Goal: Submit feedback/report problem: Leave review/rating

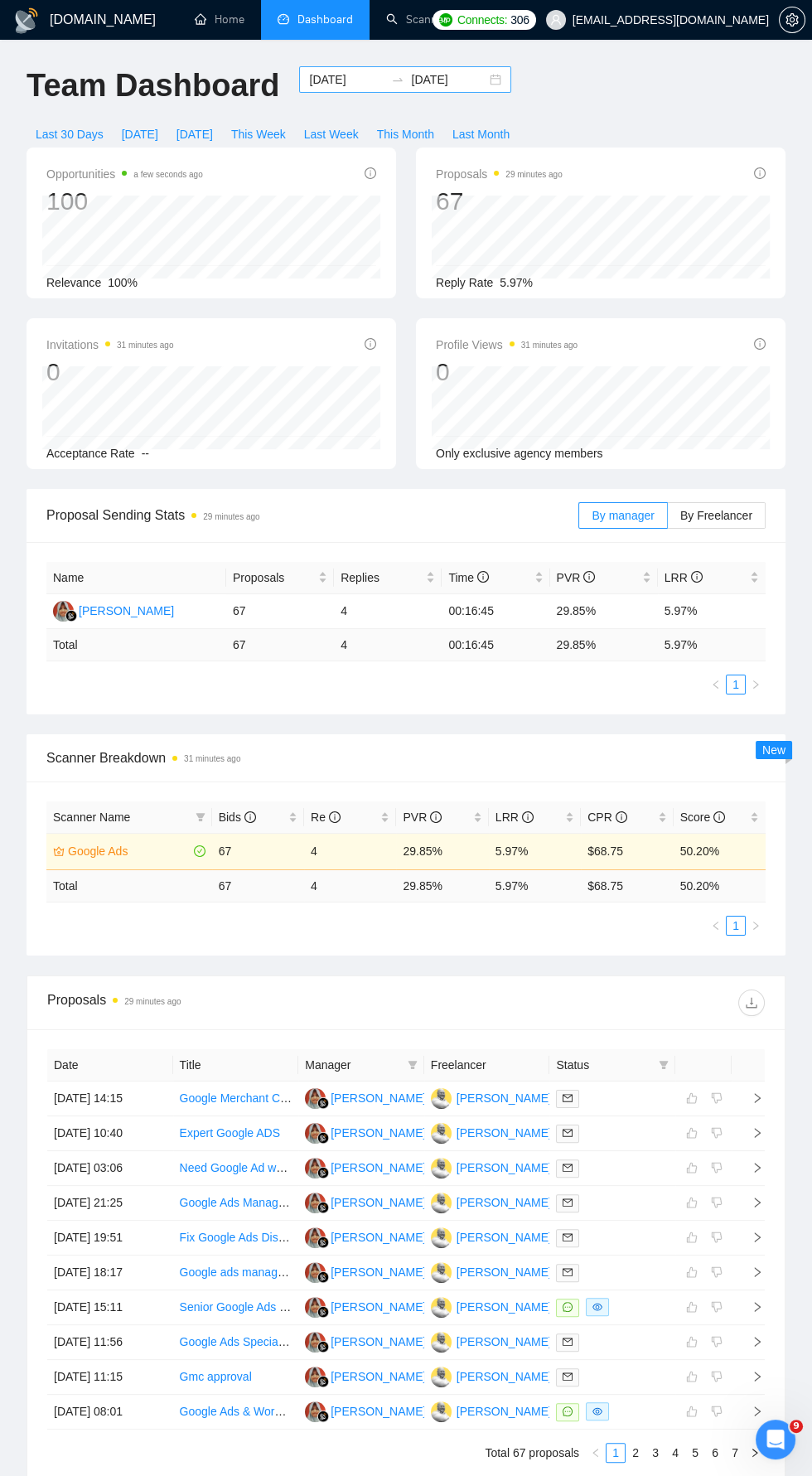
click at [432, 81] on input "[DATE]" at bounding box center [449, 79] width 76 height 18
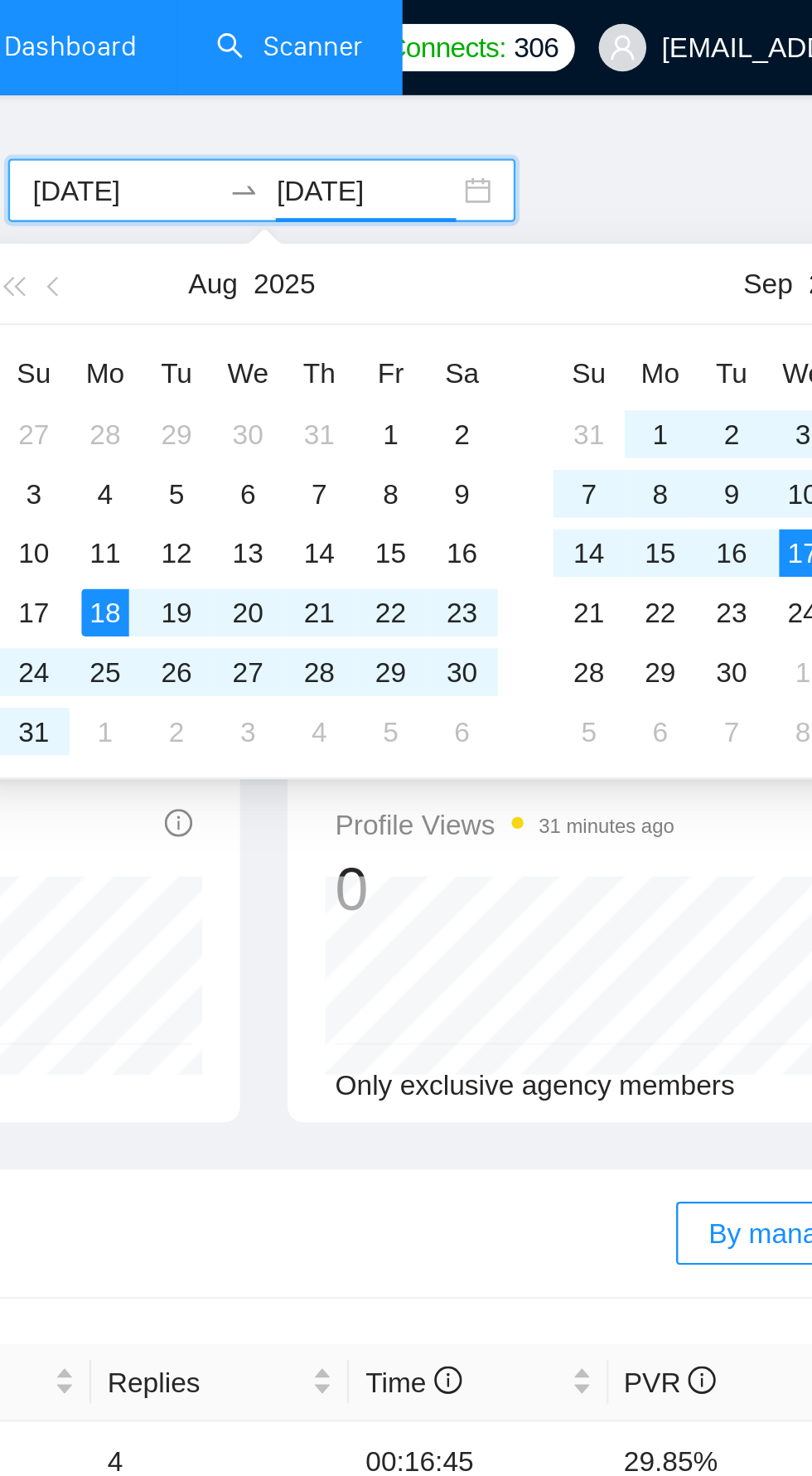
click at [438, 26] on link "Scanner" at bounding box center [417, 19] width 62 height 14
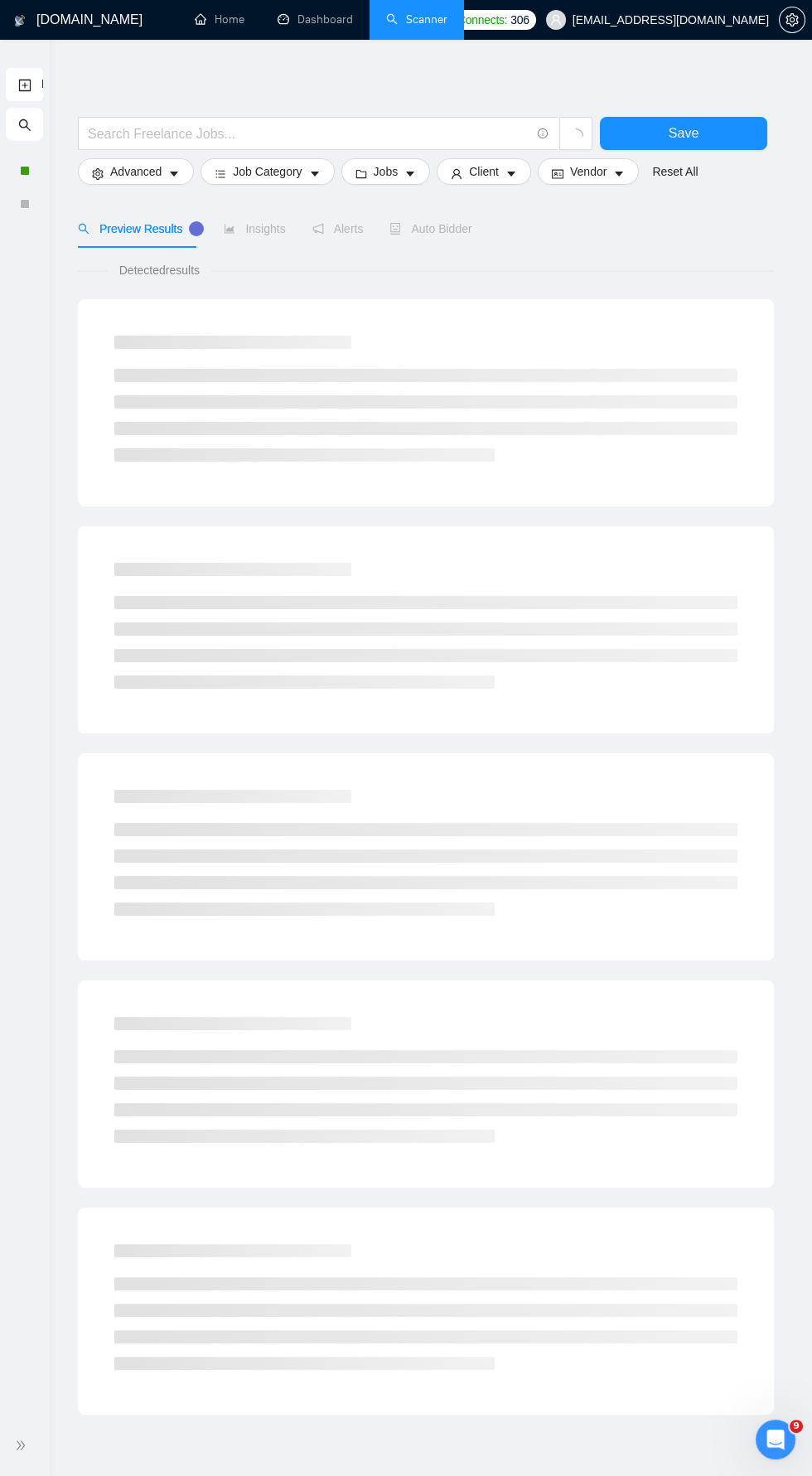
scroll to position [4, 0]
click at [41, 170] on div at bounding box center [25, 171] width 37 height 33
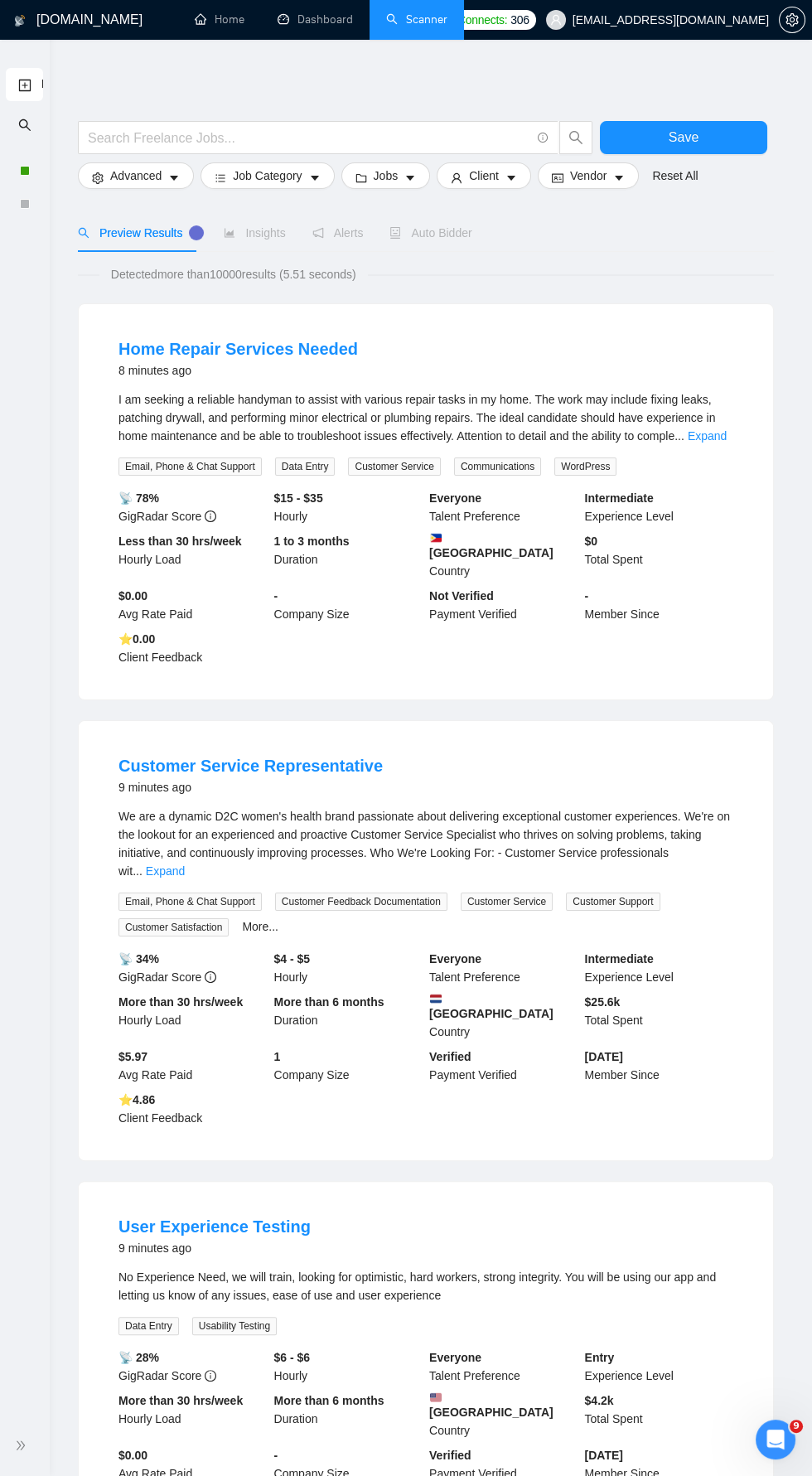
click at [33, 1455] on div at bounding box center [25, 1445] width 30 height 34
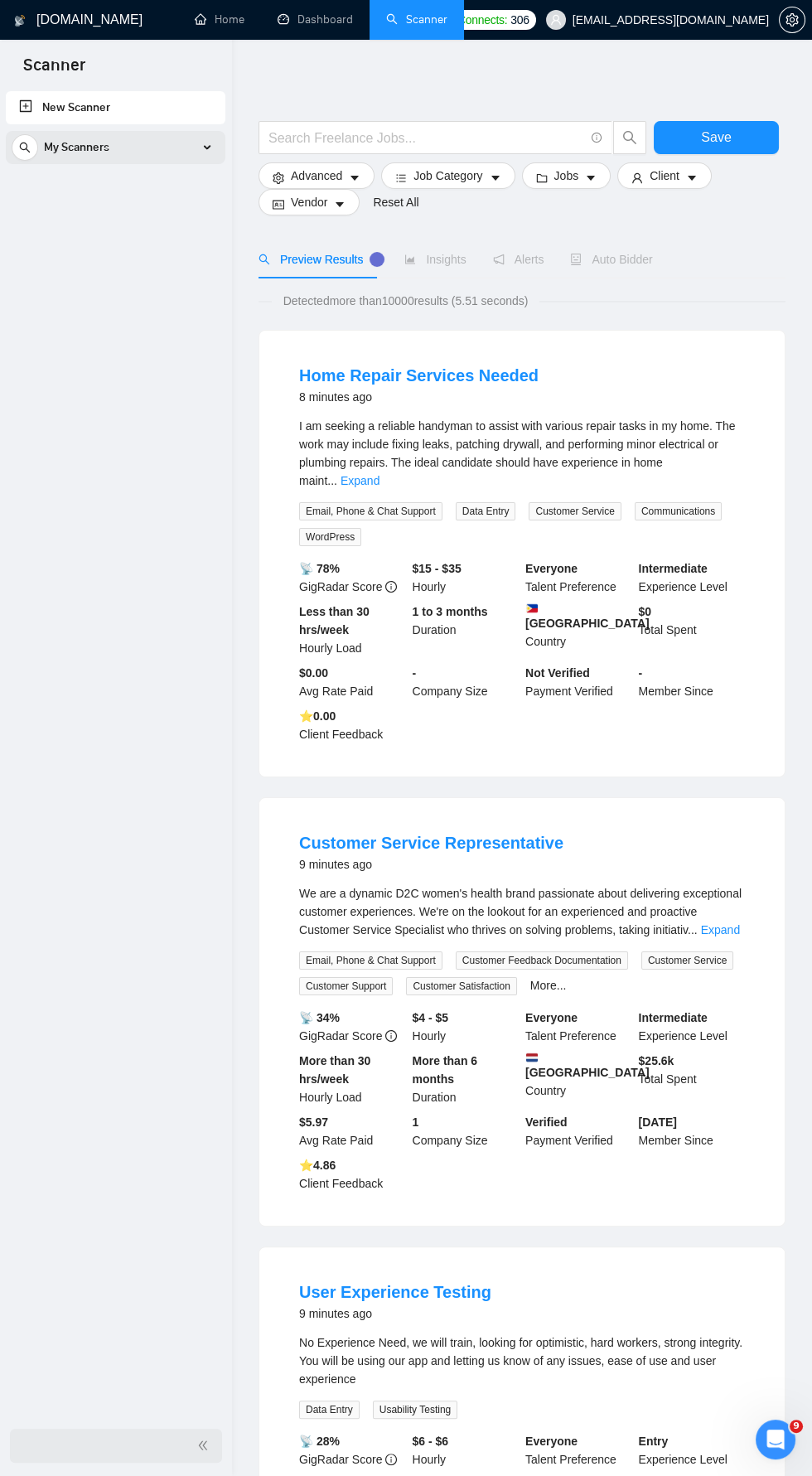
click at [210, 155] on div "My Scanners" at bounding box center [115, 148] width 208 height 33
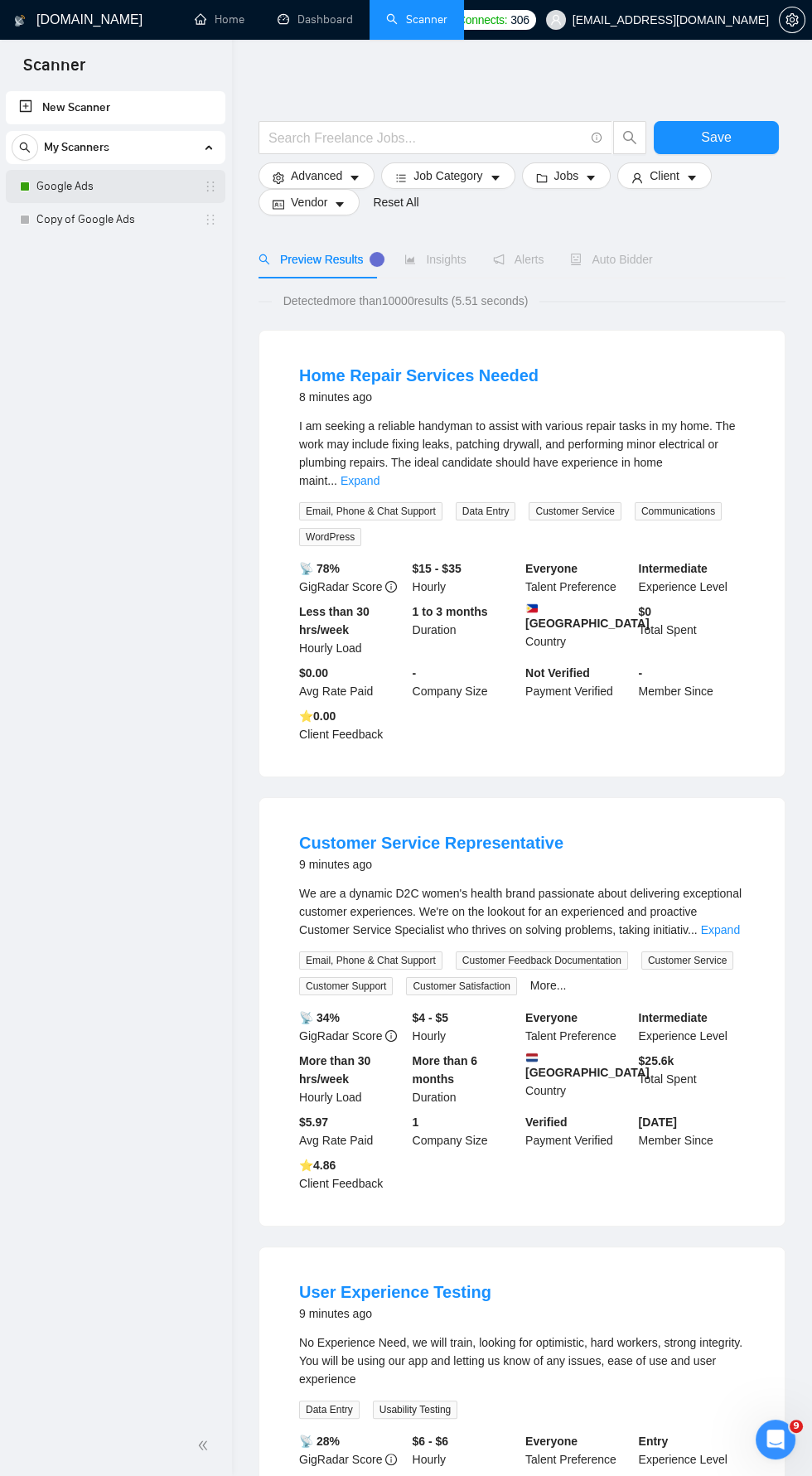
click at [166, 193] on link "Google Ads" at bounding box center [114, 187] width 157 height 33
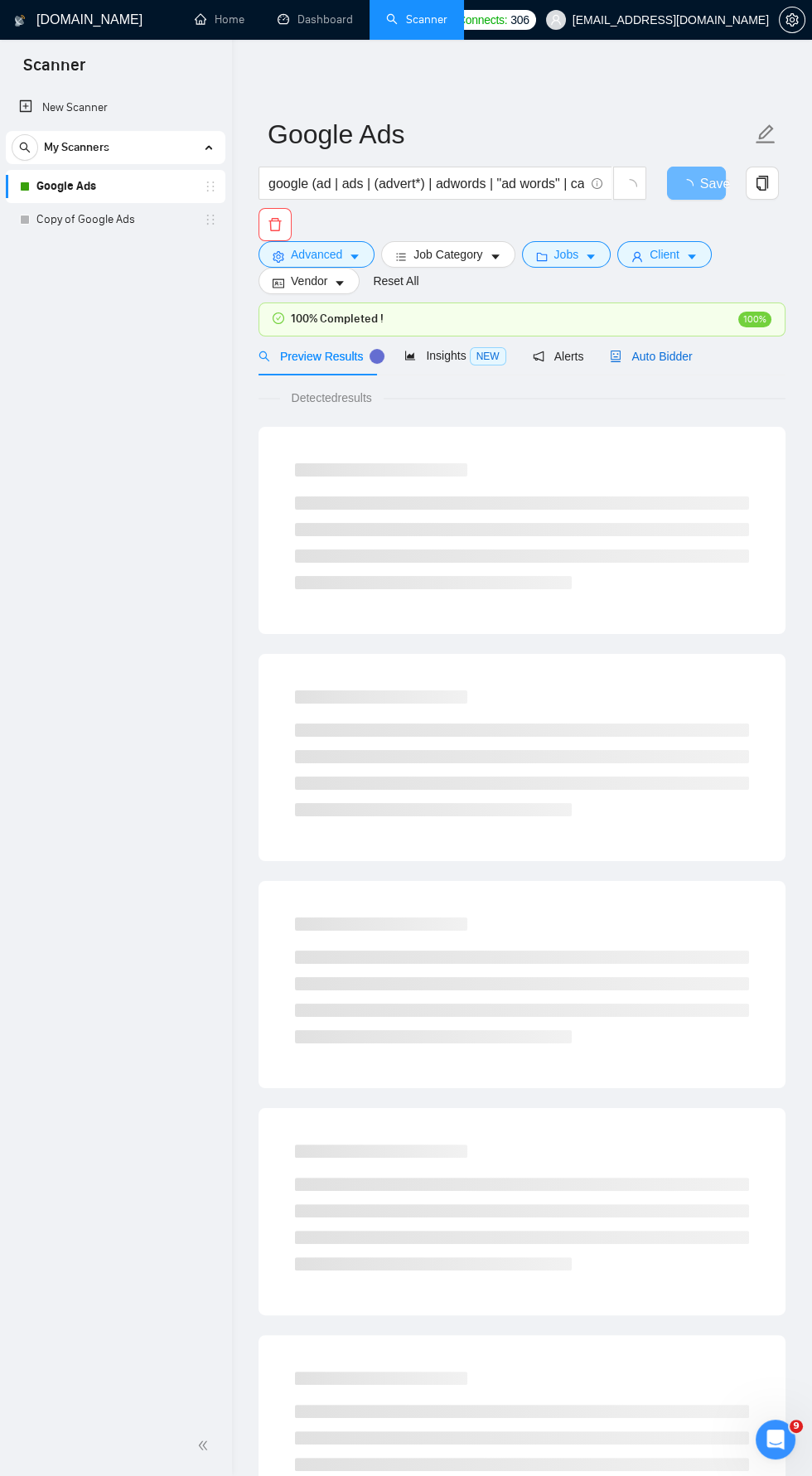
click at [682, 350] on span "Auto Bidder" at bounding box center [650, 356] width 82 height 13
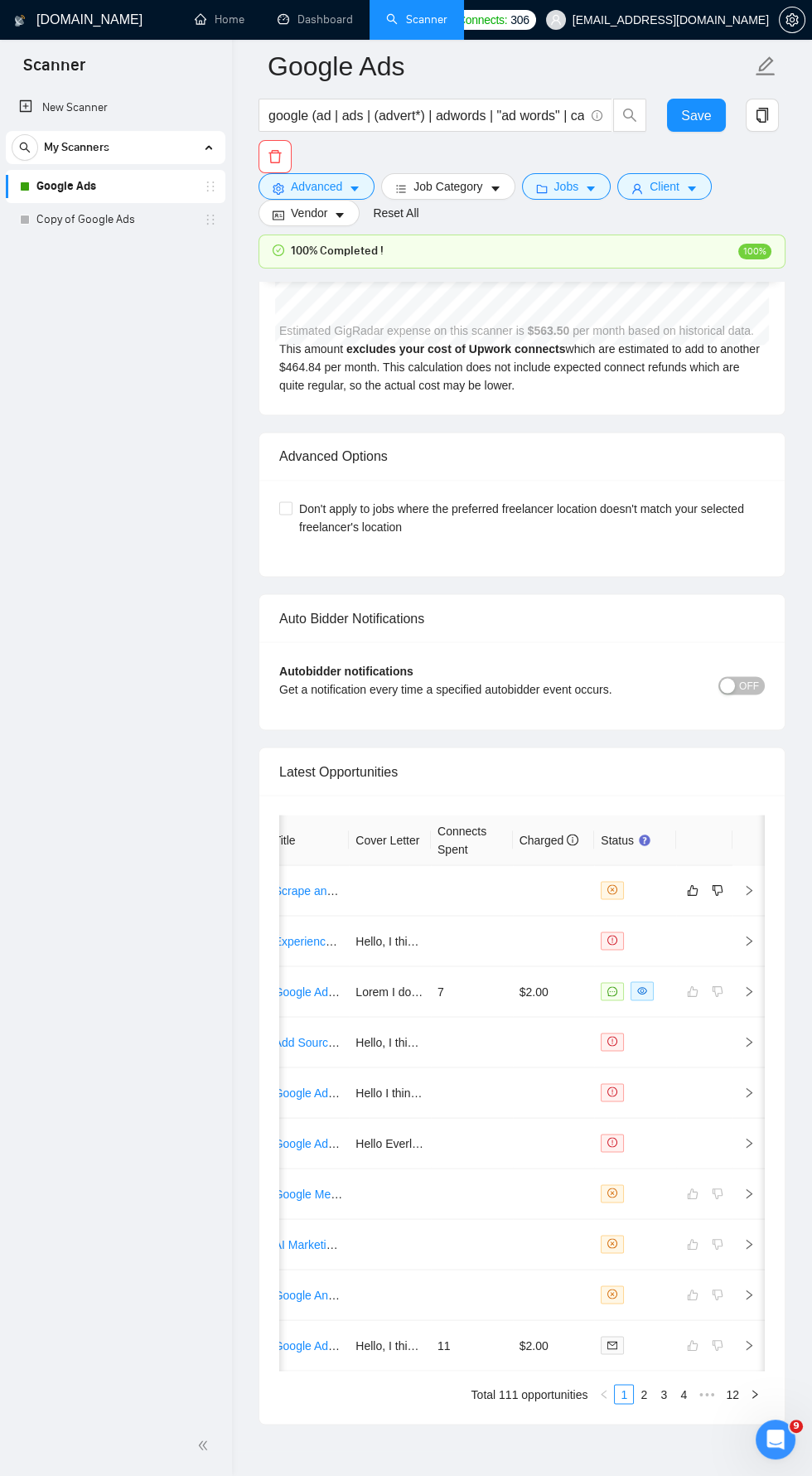
scroll to position [4058, 0]
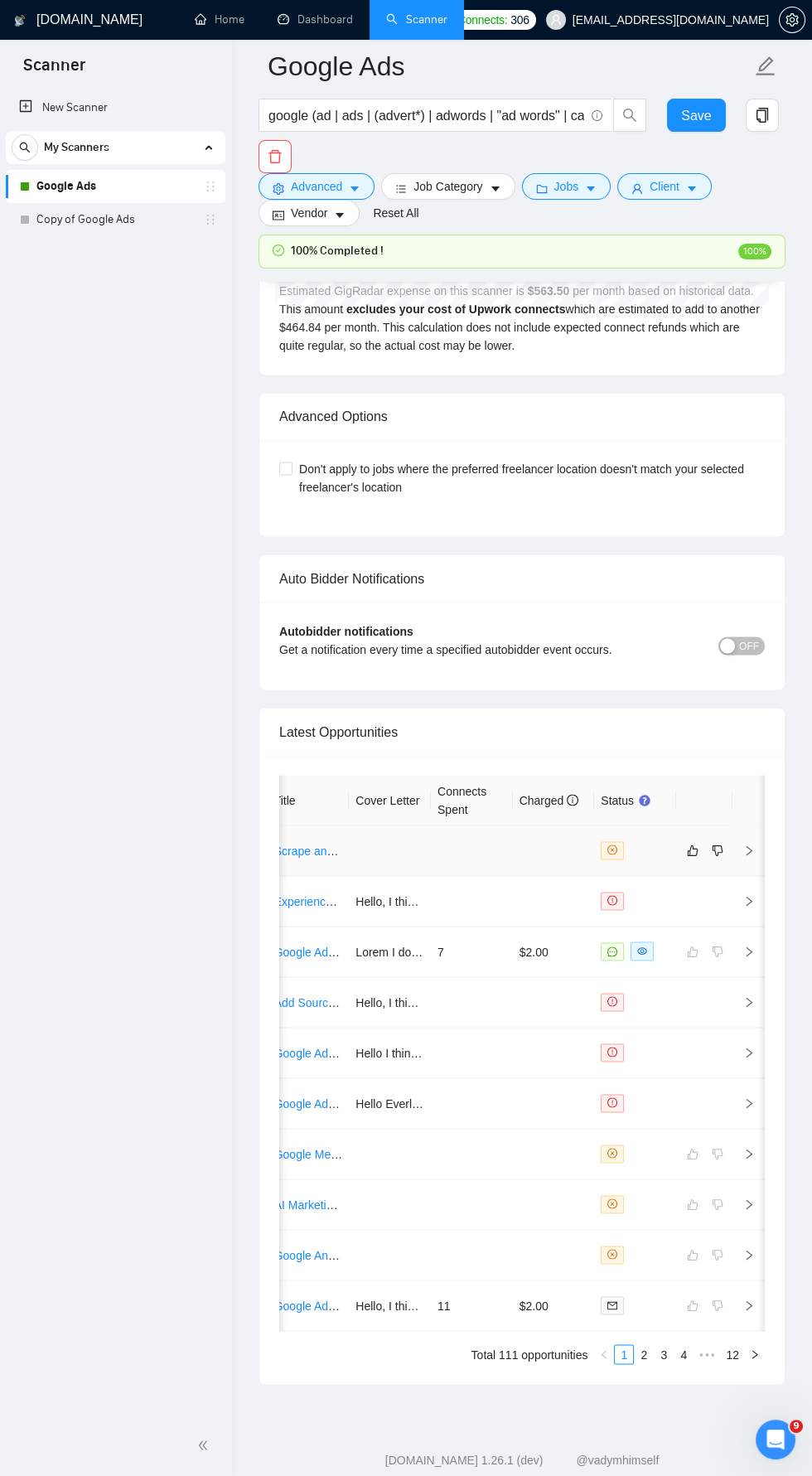
click at [752, 845] on icon "right" at bounding box center [749, 850] width 11 height 11
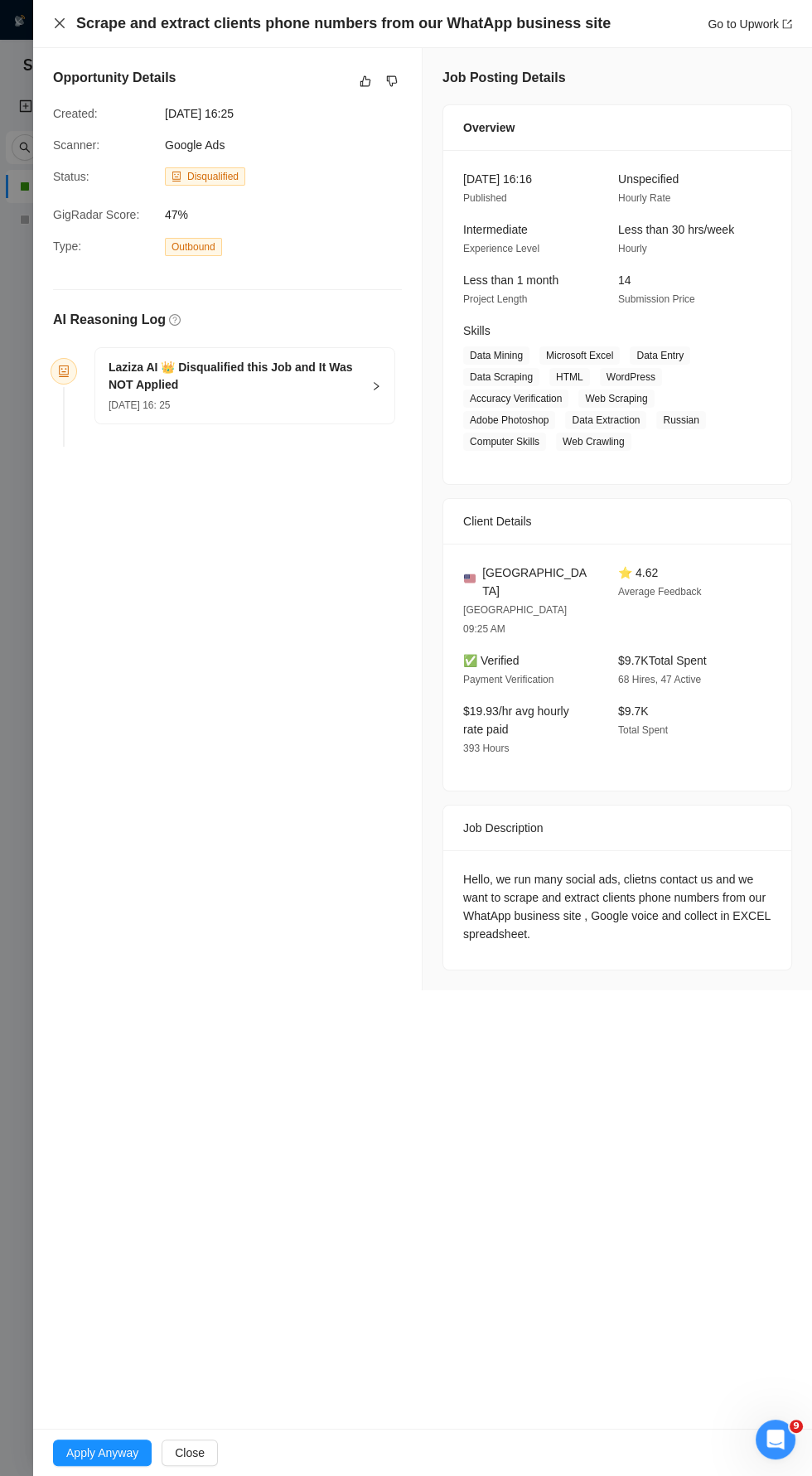
click at [61, 26] on icon "close" at bounding box center [59, 23] width 13 height 13
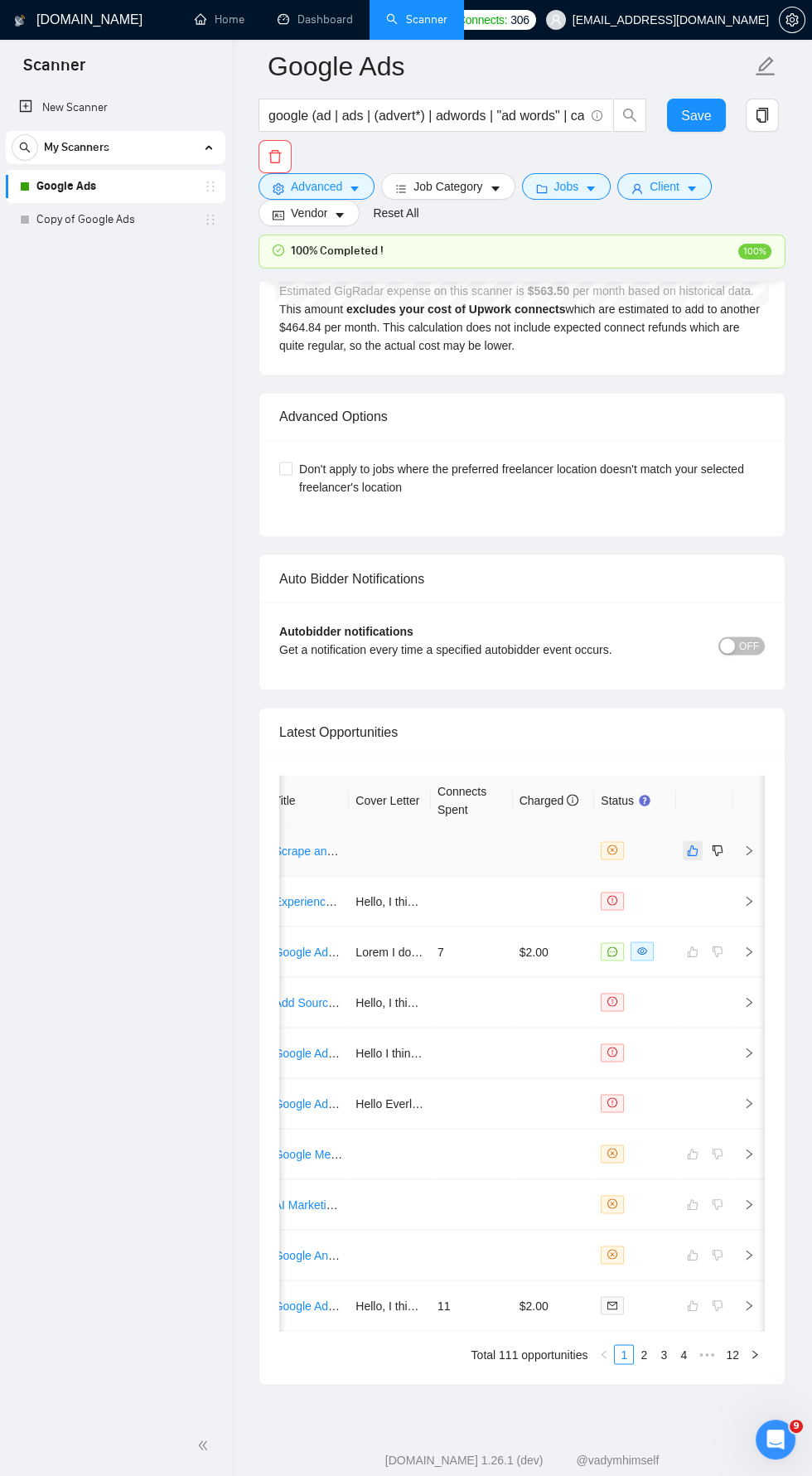
click at [696, 845] on icon "like" at bounding box center [693, 850] width 11 height 11
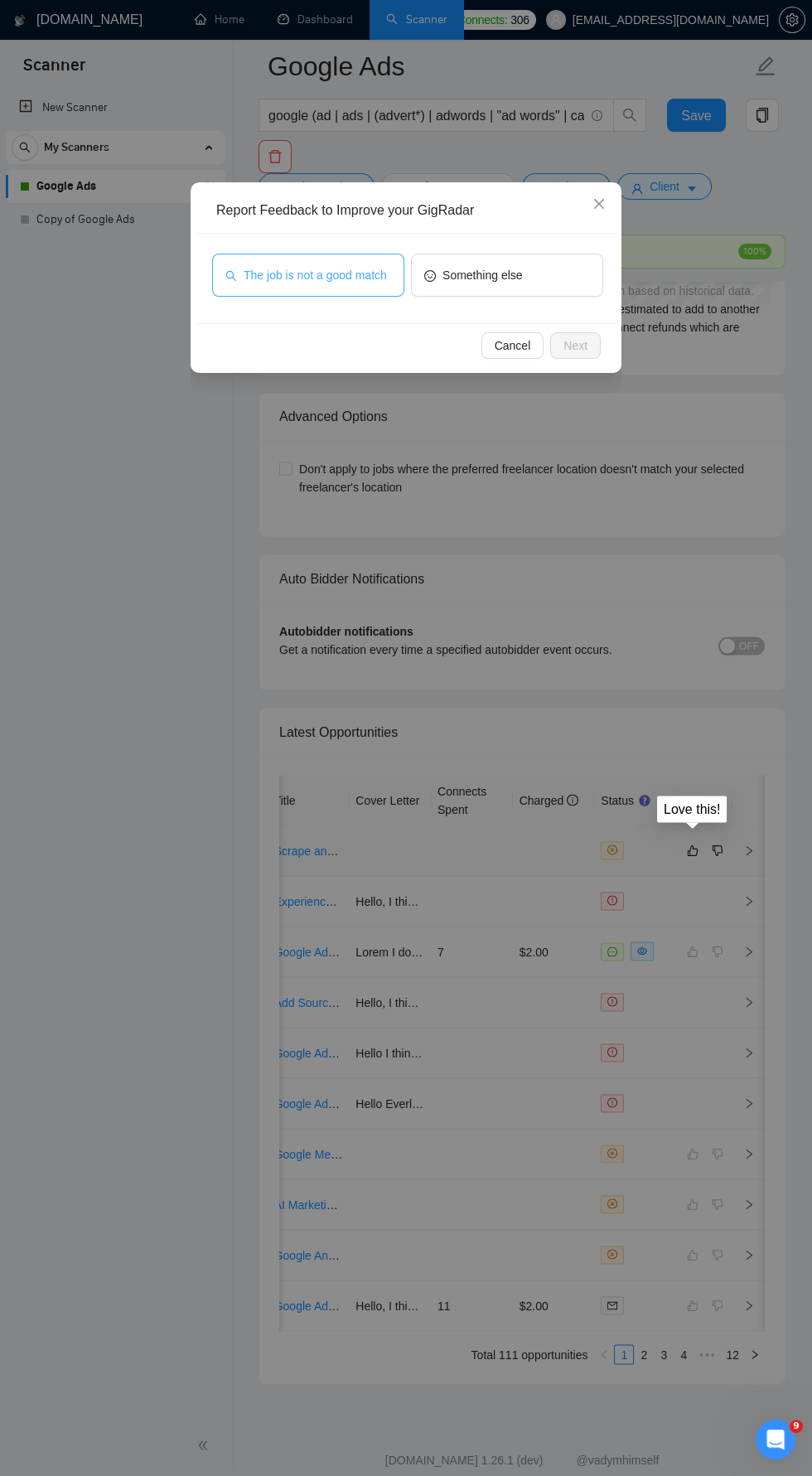
click at [333, 270] on span "The job is not a good match" at bounding box center [315, 275] width 143 height 18
click at [577, 345] on span "Next" at bounding box center [574, 345] width 24 height 18
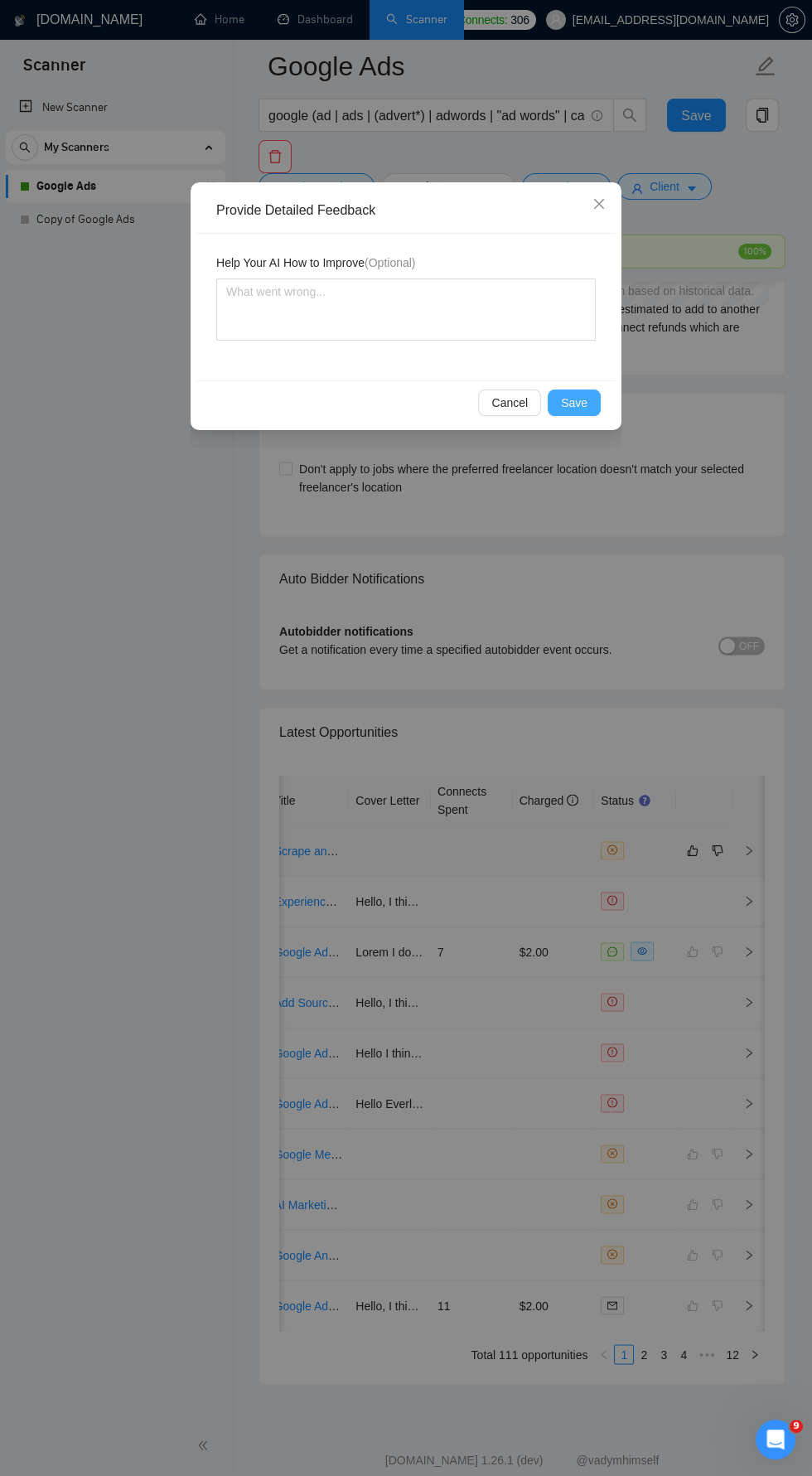
click at [579, 405] on span "Save" at bounding box center [574, 402] width 26 height 18
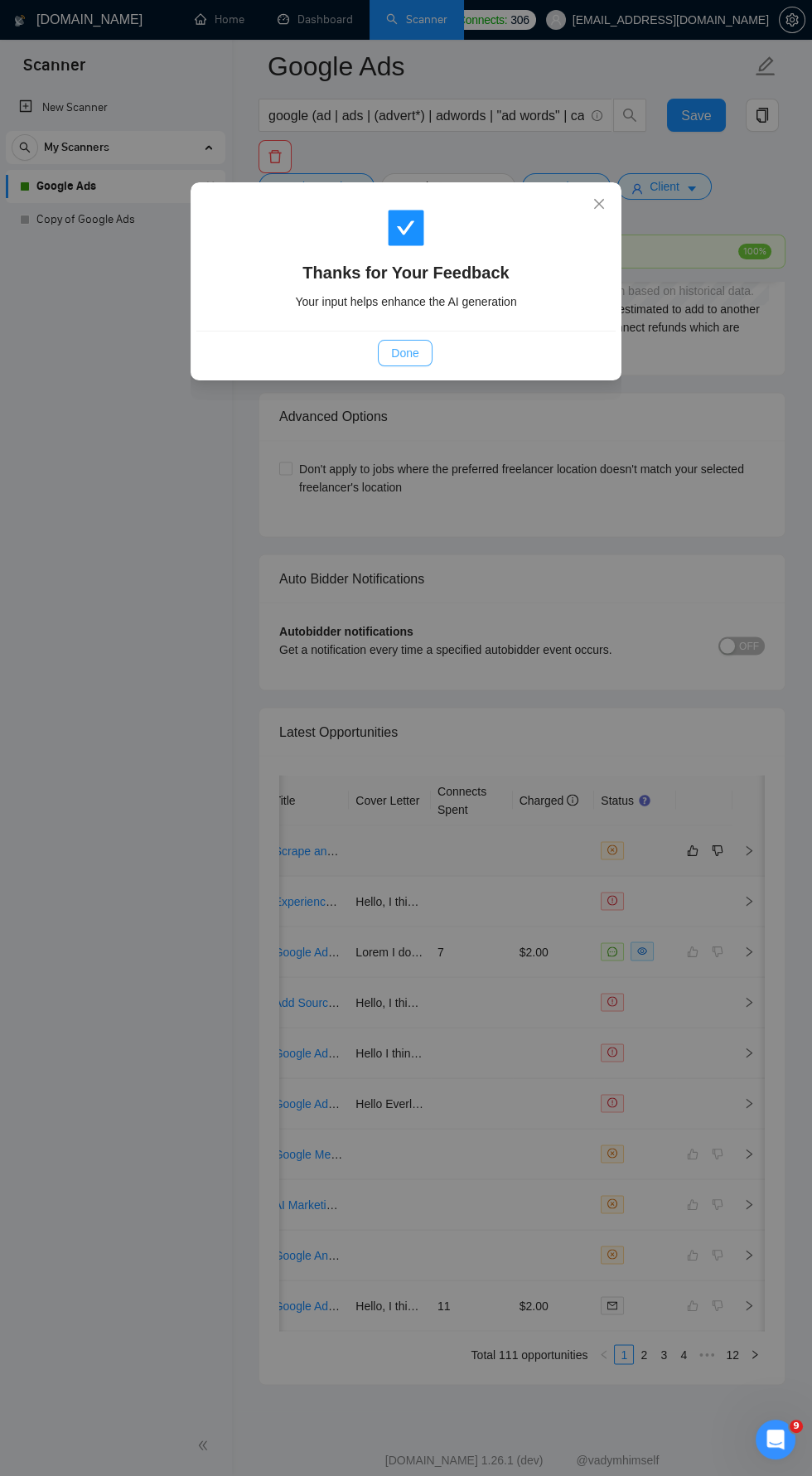
click at [406, 348] on span "Done" at bounding box center [404, 353] width 27 height 18
